Goal: Find specific page/section: Find specific page/section

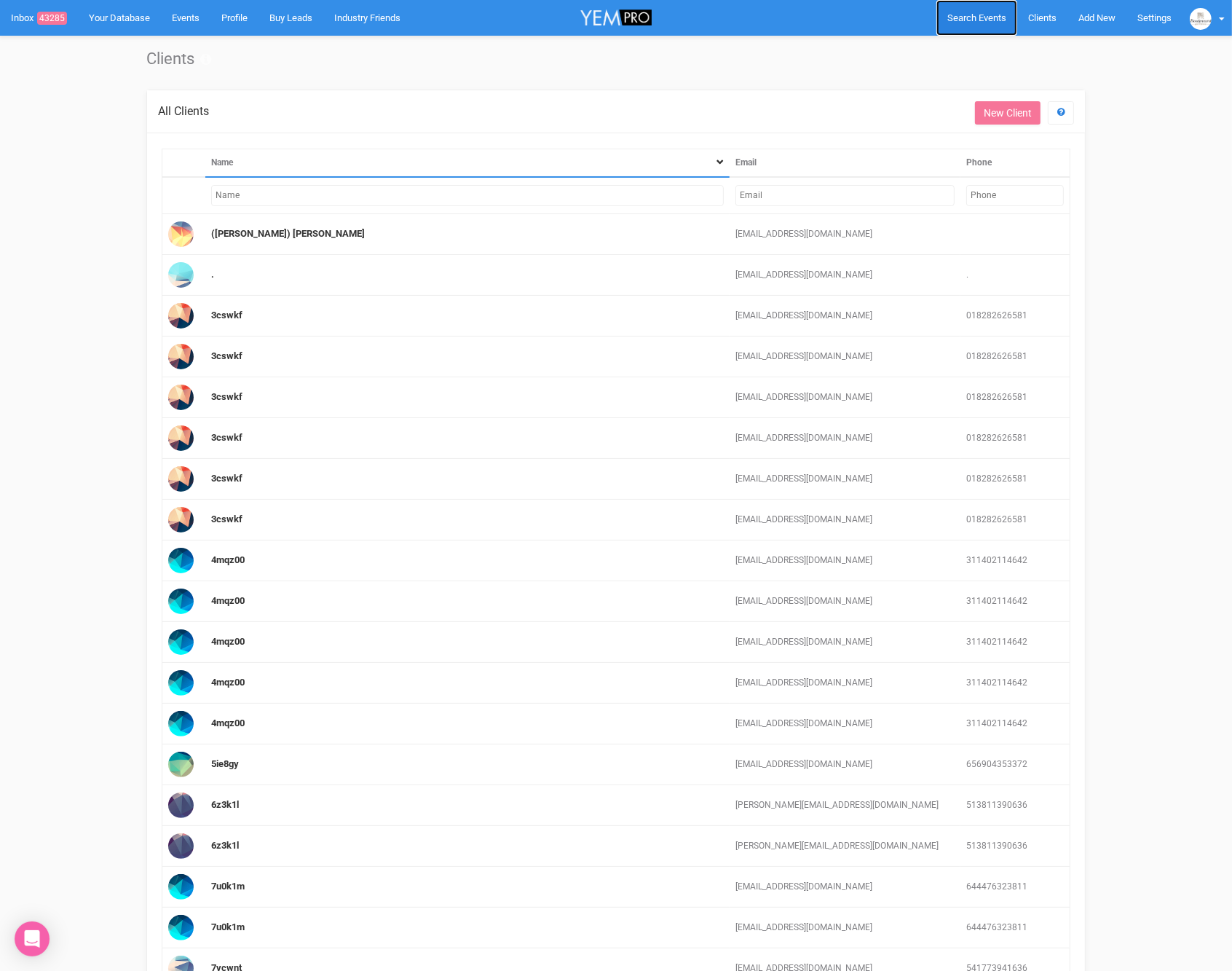
click at [987, 20] on span "Search Events" at bounding box center [977, 17] width 59 height 11
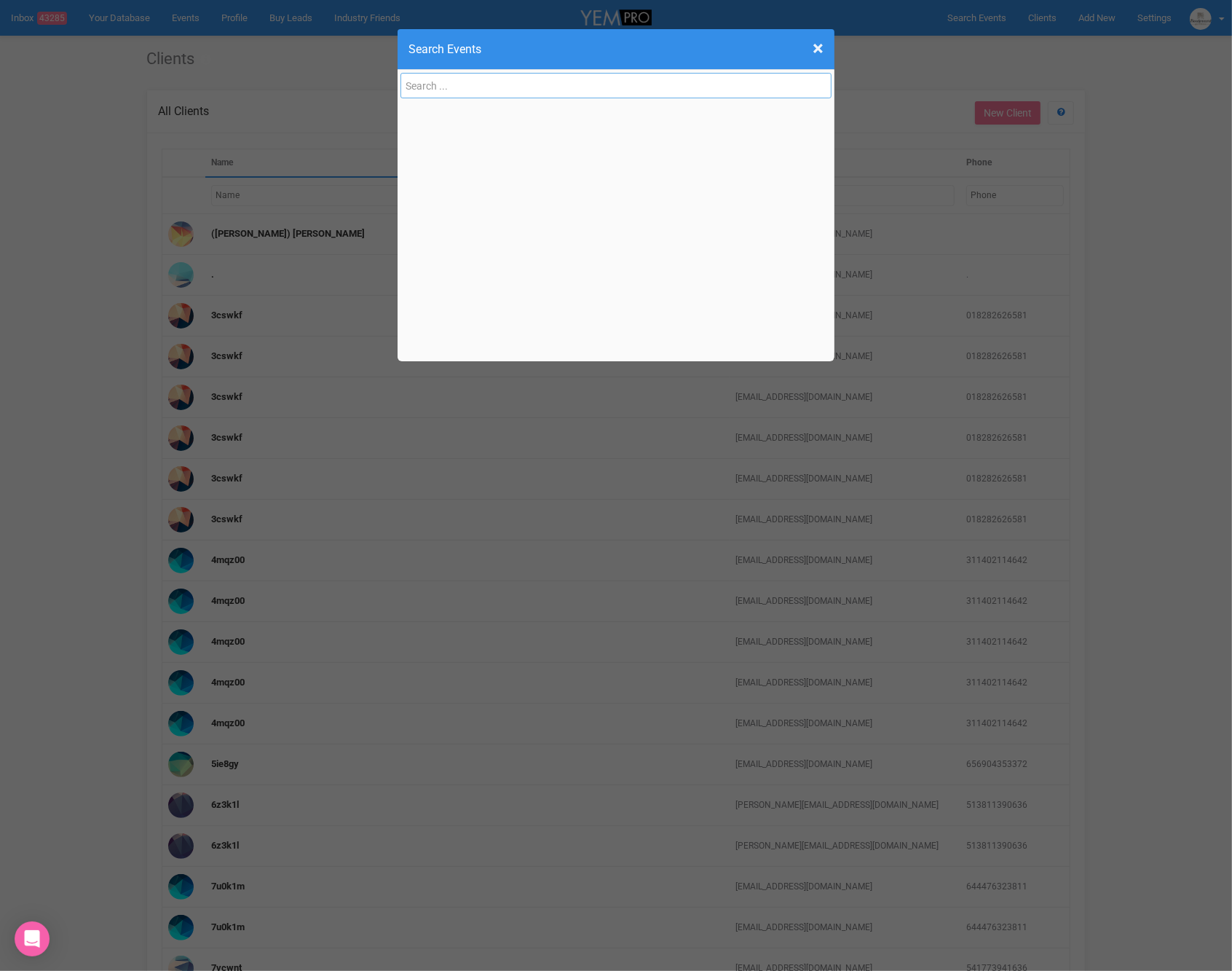
click at [472, 84] on input "text" at bounding box center [616, 86] width 431 height 26
click at [435, 81] on input "text" at bounding box center [616, 86] width 431 height 26
paste input "[EMAIL_ADDRESS][DOMAIN_NAME]"
type input "[EMAIL_ADDRESS][DOMAIN_NAME]"
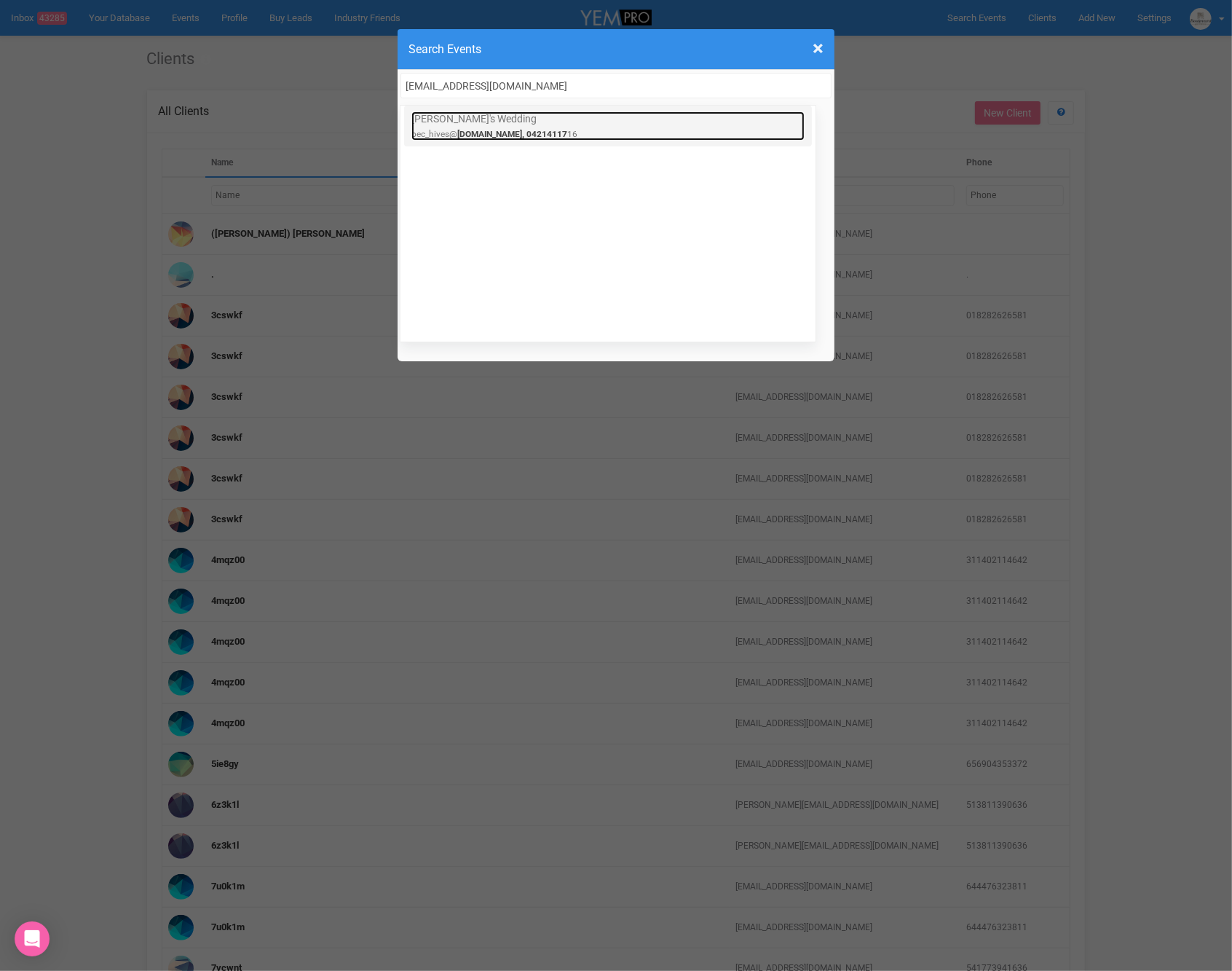
click at [485, 124] on link "[PERSON_NAME]'s Wedding bec_hives@ [DOMAIN_NAME], 04214117 16" at bounding box center [607, 126] width 393 height 29
